Goal: Check status: Check status

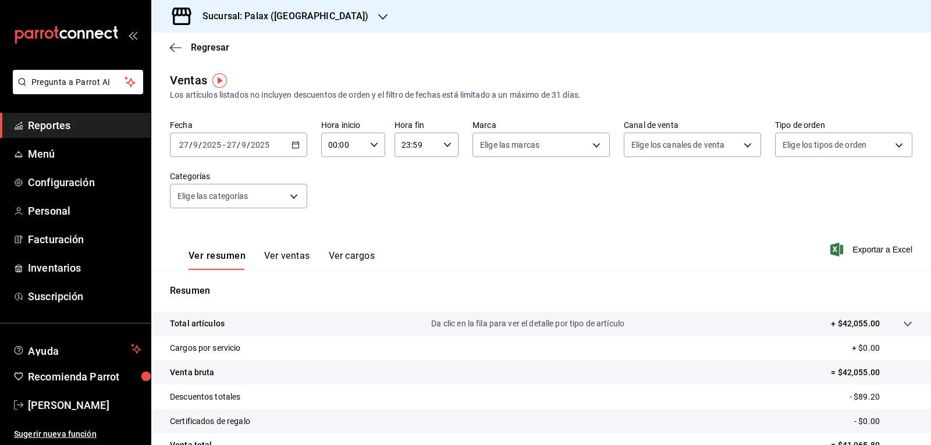
click at [375, 146] on icon "button" at bounding box center [374, 145] width 8 height 8
click at [335, 193] on span "07" at bounding box center [335, 195] width 13 height 9
type input "07:00"
click at [519, 243] on div at bounding box center [465, 222] width 931 height 445
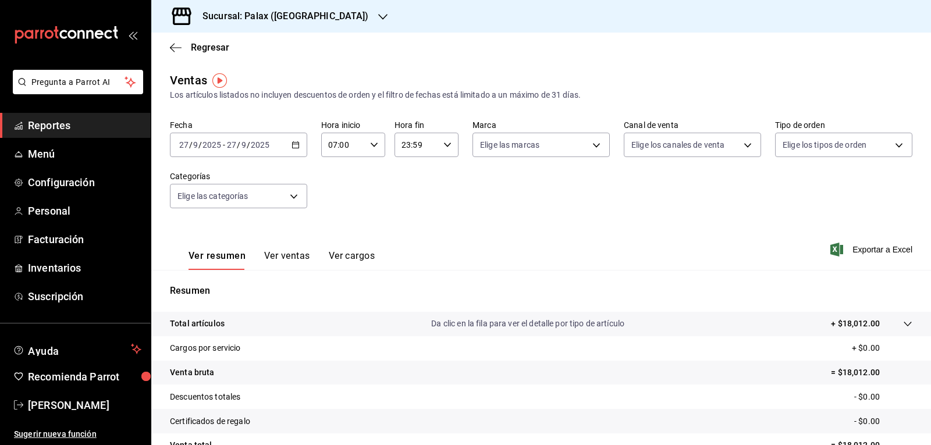
click at [378, 15] on icon "button" at bounding box center [382, 16] width 9 height 9
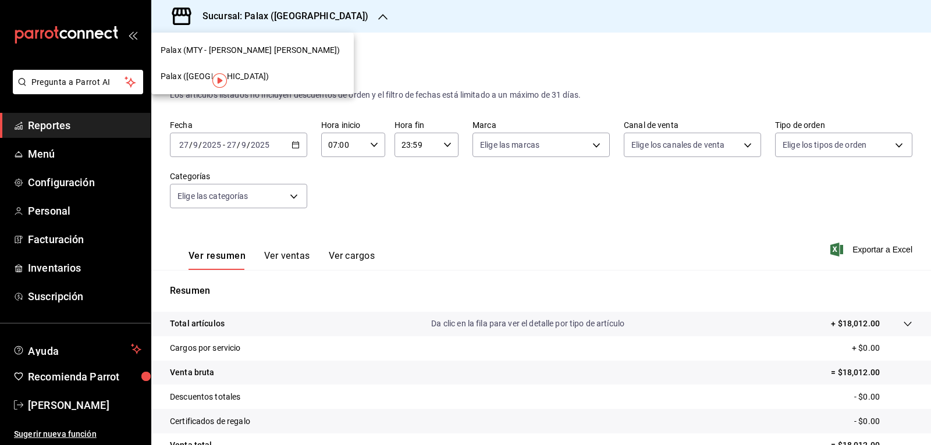
click at [266, 49] on div "Palax (MTY - [PERSON_NAME] [PERSON_NAME])" at bounding box center [253, 50] width 184 height 12
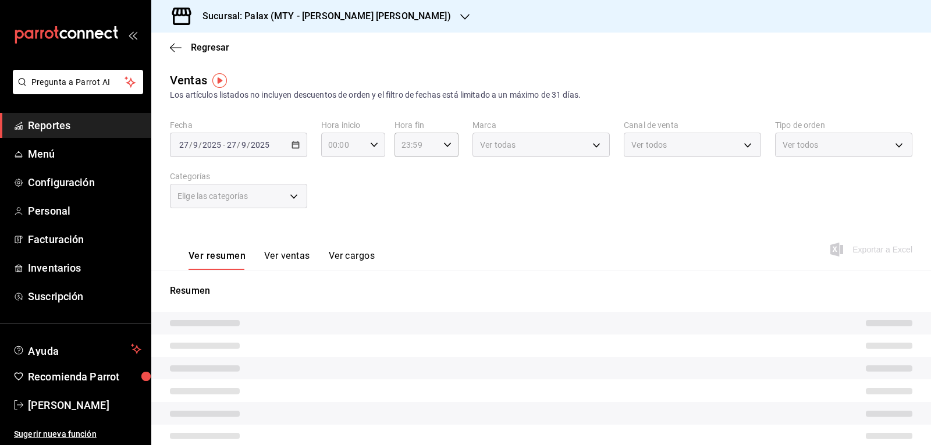
click at [373, 141] on icon "button" at bounding box center [374, 145] width 8 height 8
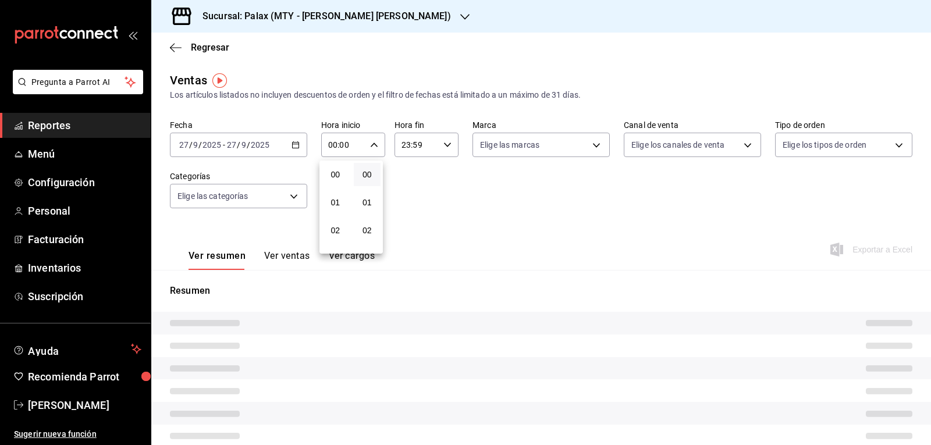
type input "07:00"
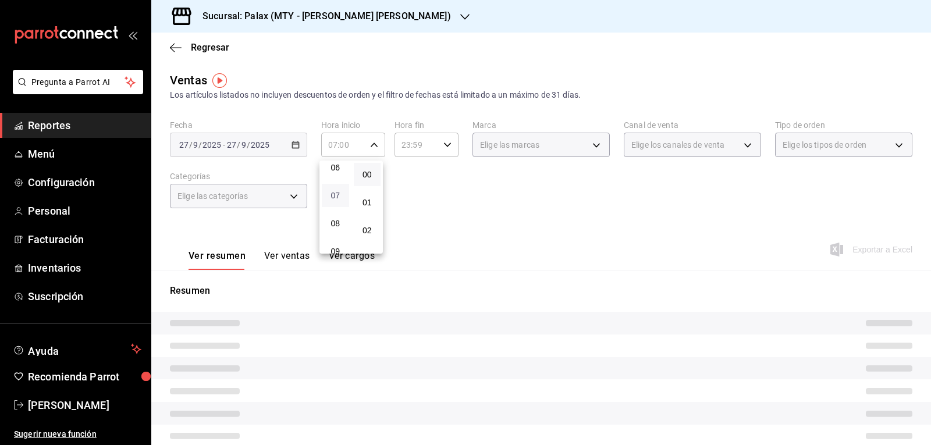
click at [338, 193] on span "07" at bounding box center [335, 195] width 13 height 9
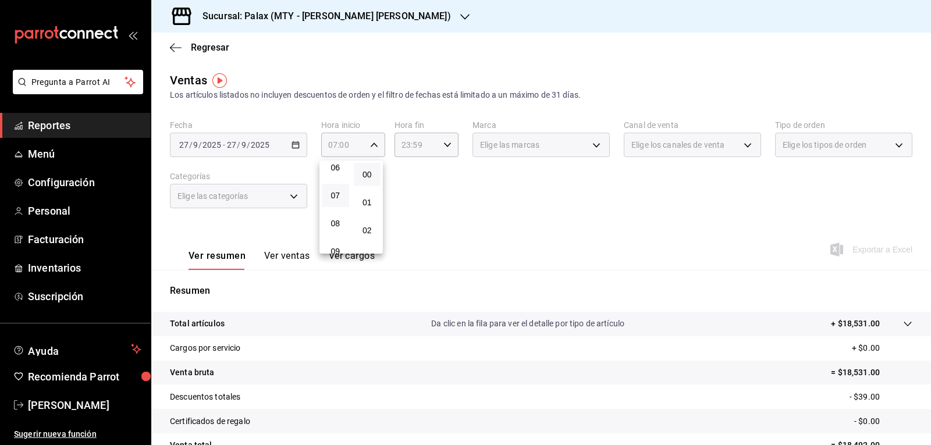
drag, startPoint x: 373, startPoint y: 137, endPoint x: 372, endPoint y: 144, distance: 7.6
click at [372, 137] on div at bounding box center [465, 222] width 931 height 445
click at [372, 145] on div "00 01 02 03 04 05 06 07 08 09 10 11 12 13 14 15 16 17 18 19 20 21 22 23 00 01 0…" at bounding box center [465, 224] width 931 height 442
click at [372, 145] on icon "button" at bounding box center [374, 145] width 8 height 8
